Goal: Task Accomplishment & Management: Use online tool/utility

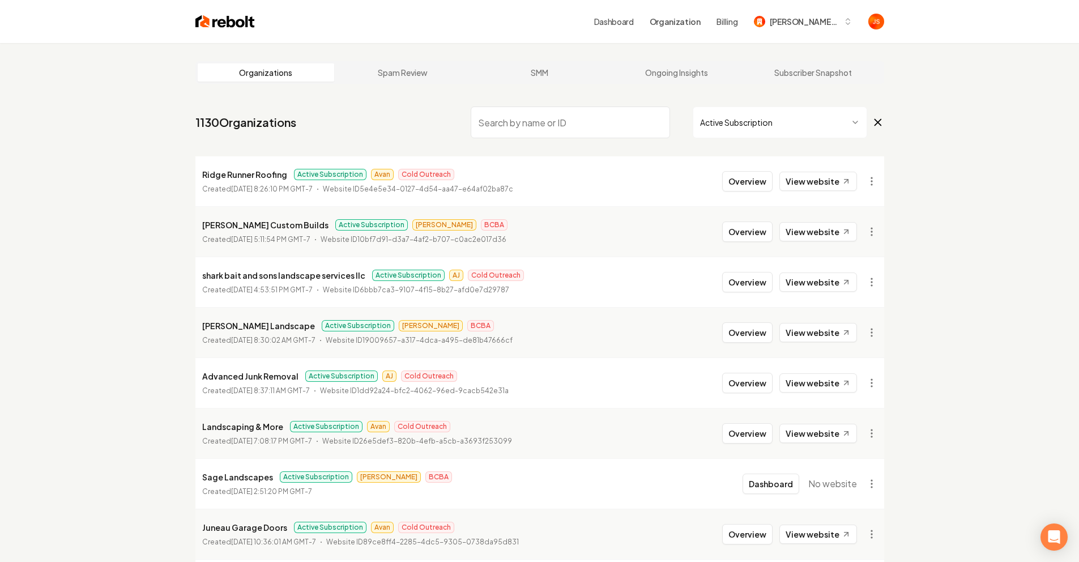
click at [518, 118] on input "search" at bounding box center [570, 122] width 199 height 32
paste input "Salty Softeners LLC"
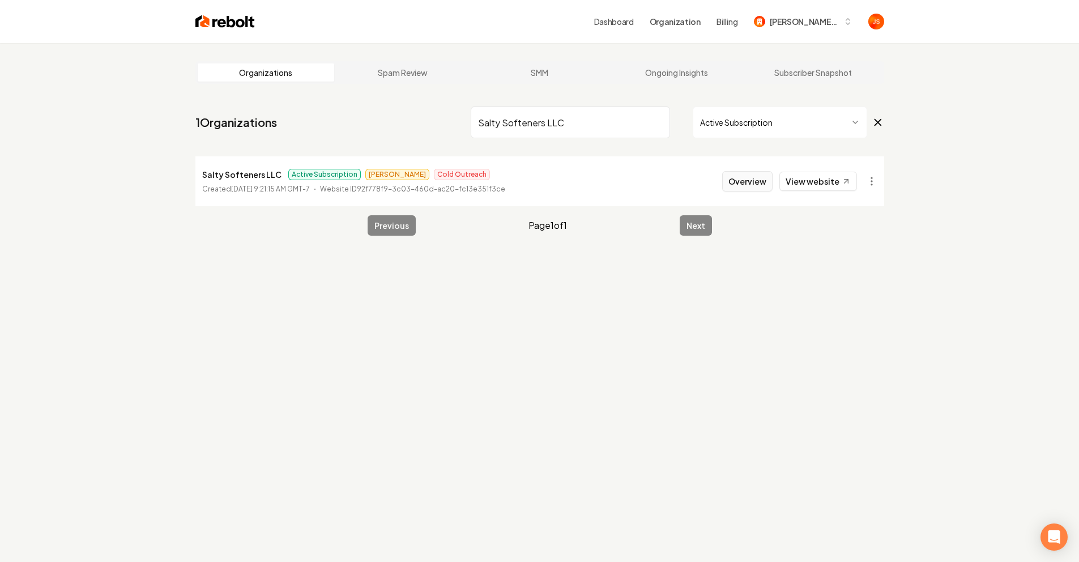
type input "Salty Softeners LLC"
click at [753, 179] on button "Overview" at bounding box center [747, 181] width 50 height 20
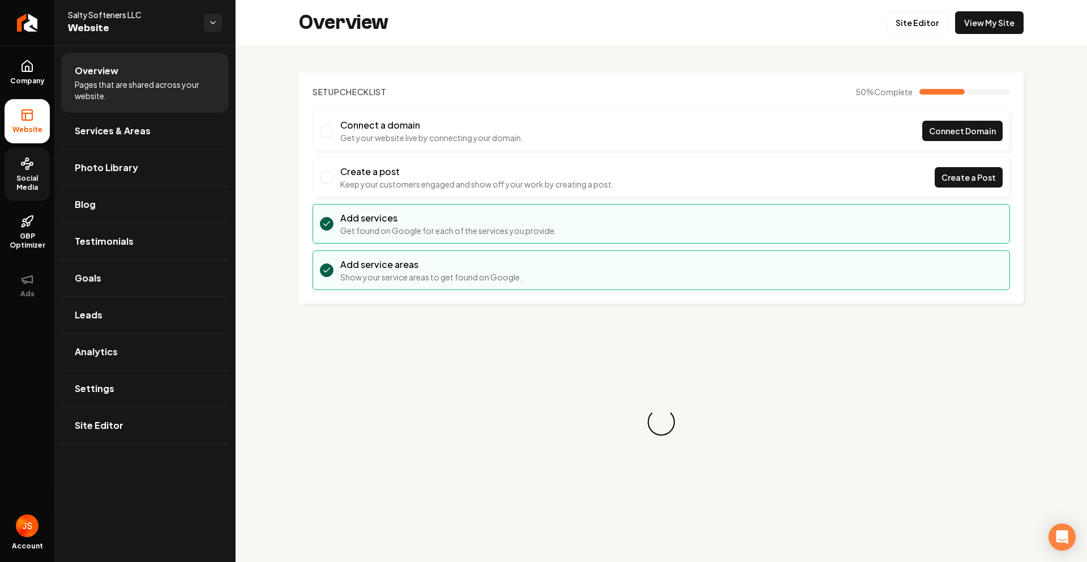
click at [29, 167] on icon at bounding box center [27, 164] width 14 height 14
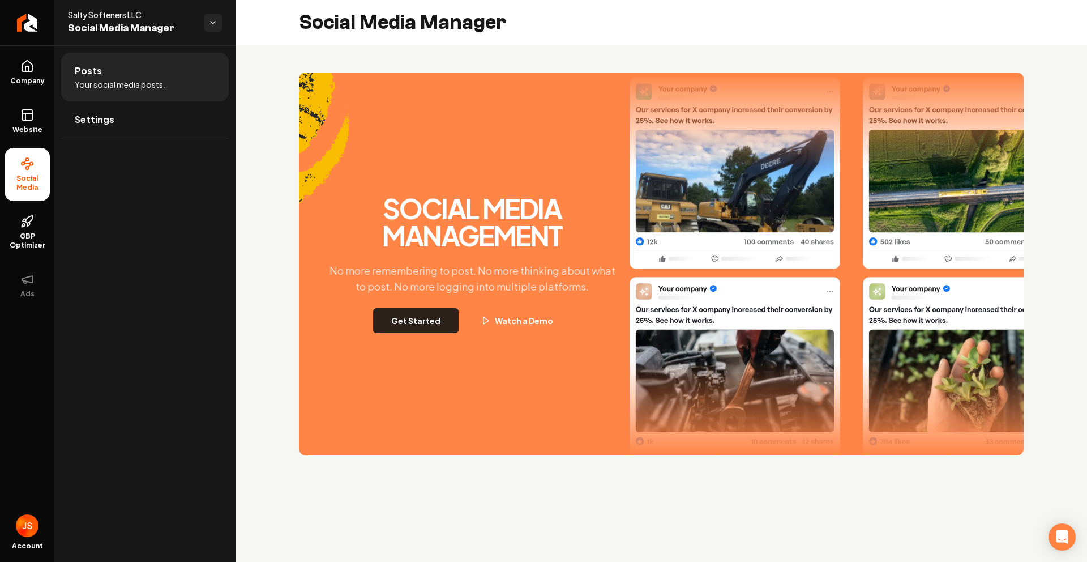
click at [431, 330] on button "Get Started" at bounding box center [416, 320] width 86 height 25
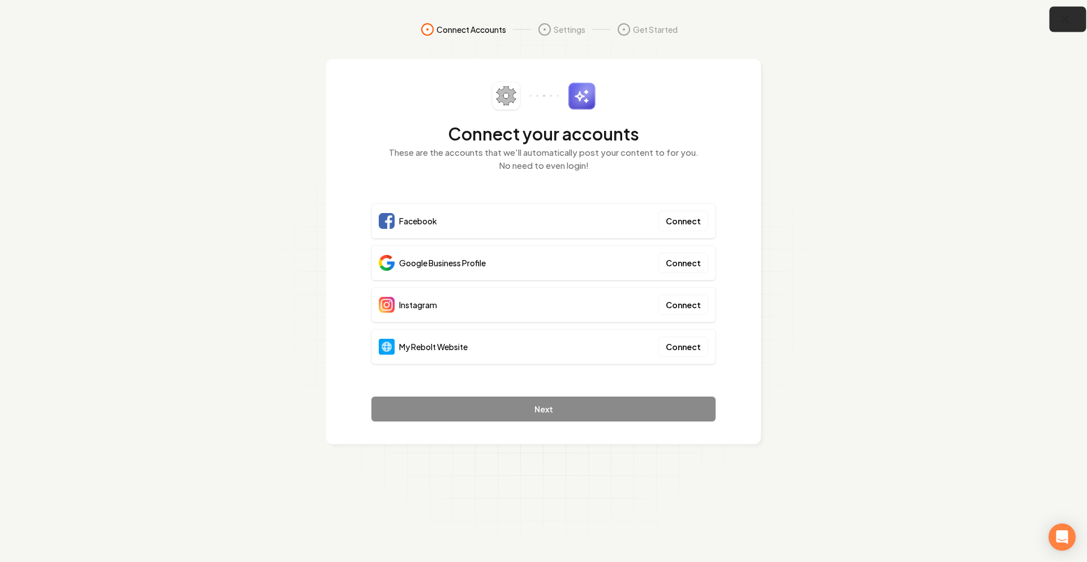
click at [1070, 13] on icon "button" at bounding box center [1066, 19] width 14 height 14
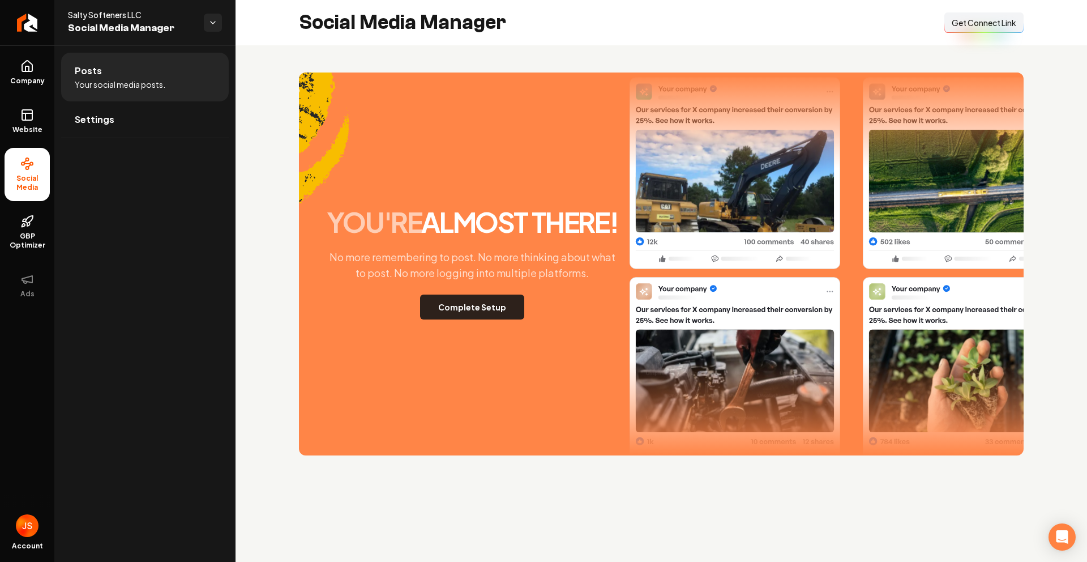
click at [437, 304] on button "Complete Setup" at bounding box center [472, 307] width 104 height 25
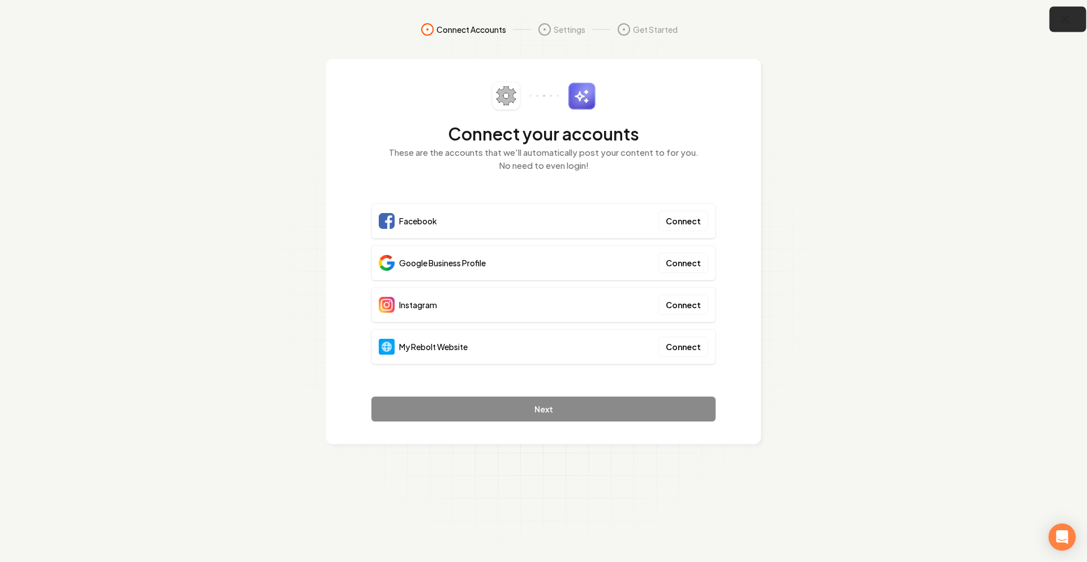
click at [1068, 18] on icon "button" at bounding box center [1066, 19] width 14 height 14
